Goal: Transaction & Acquisition: Purchase product/service

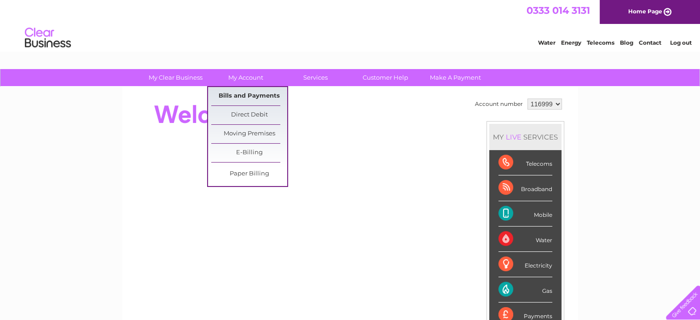
click at [242, 94] on link "Bills and Payments" at bounding box center [249, 96] width 76 height 18
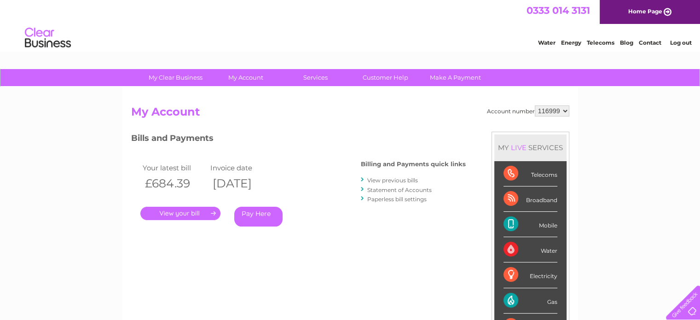
click at [250, 215] on link "Pay Here" at bounding box center [258, 217] width 48 height 20
click at [685, 42] on link "Log out" at bounding box center [681, 42] width 22 height 7
